Goal: Check status: Check status

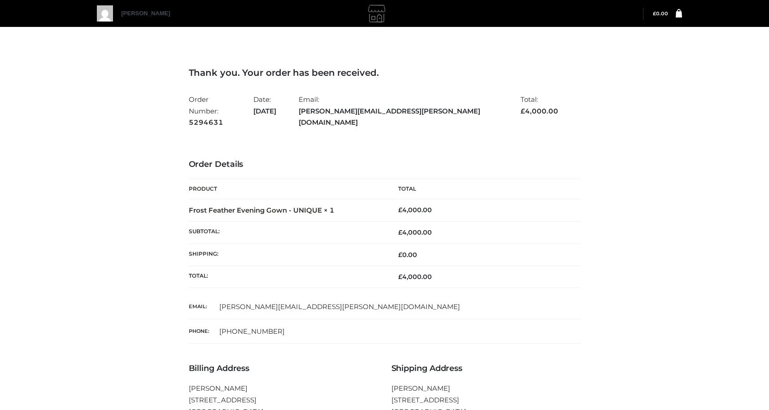
scroll to position [109, 0]
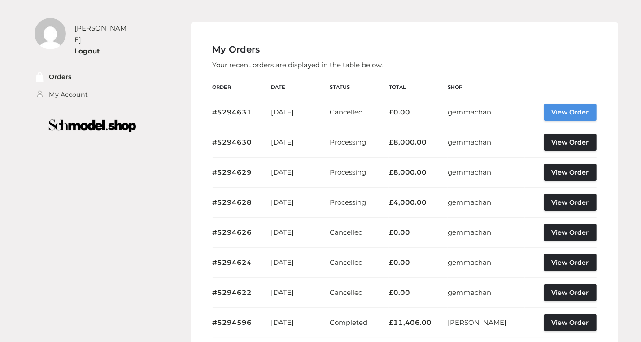
click at [577, 111] on link "View Order" at bounding box center [570, 112] width 52 height 17
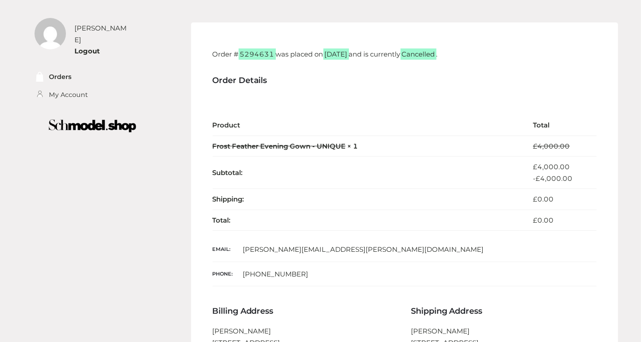
click at [512, 107] on th at bounding box center [366, 105] width 307 height 21
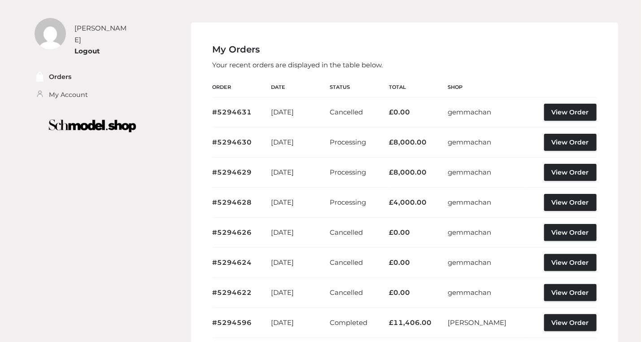
click at [494, 62] on p "Your recent orders are displayed in the table below." at bounding box center [405, 65] width 384 height 12
